Goal: Transaction & Acquisition: Purchase product/service

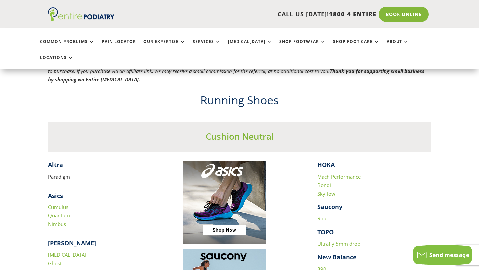
scroll to position [564, 0]
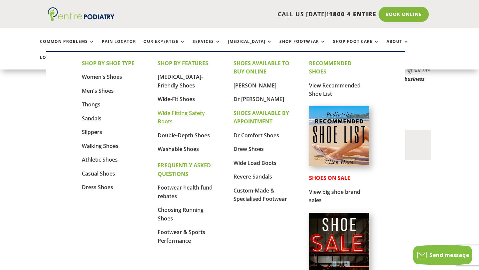
click at [198, 114] on link "Wide Fitting Safety Boots" at bounding box center [181, 118] width 47 height 16
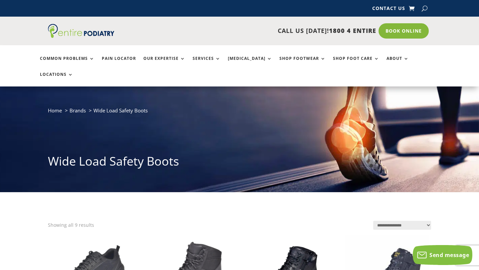
click at [423, 8] on button "button" at bounding box center [425, 8] width 6 height 10
type input "**********"
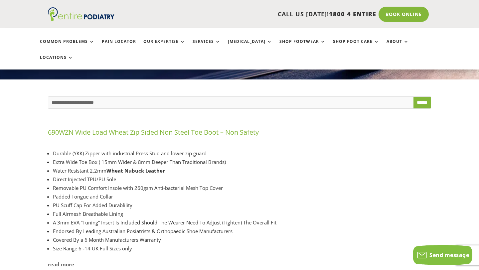
scroll to position [113, 0]
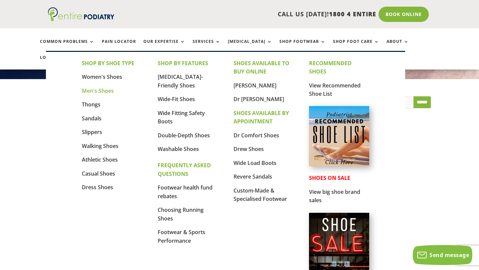
click at [110, 91] on link "Men's Shoes" at bounding box center [98, 90] width 32 height 7
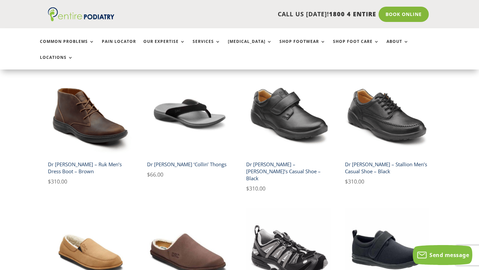
scroll to position [966, 0]
